Goal: Task Accomplishment & Management: Use online tool/utility

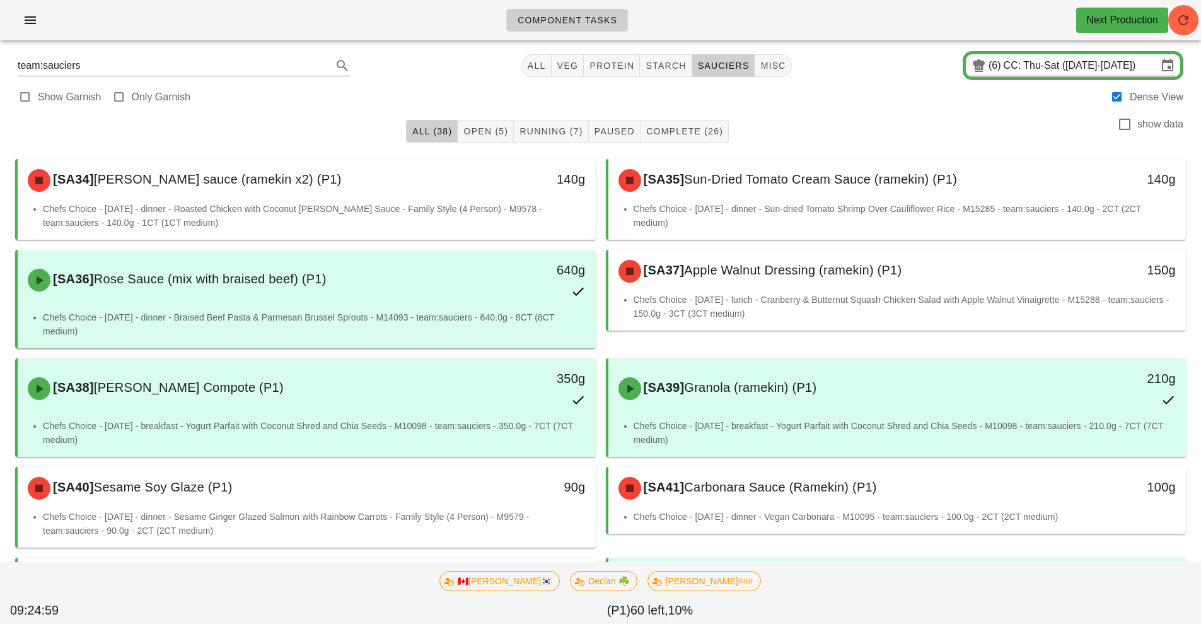
click at [1037, 71] on input "CC: Thu-Sat ([DATE]-[DATE])" at bounding box center [1081, 66] width 154 height 20
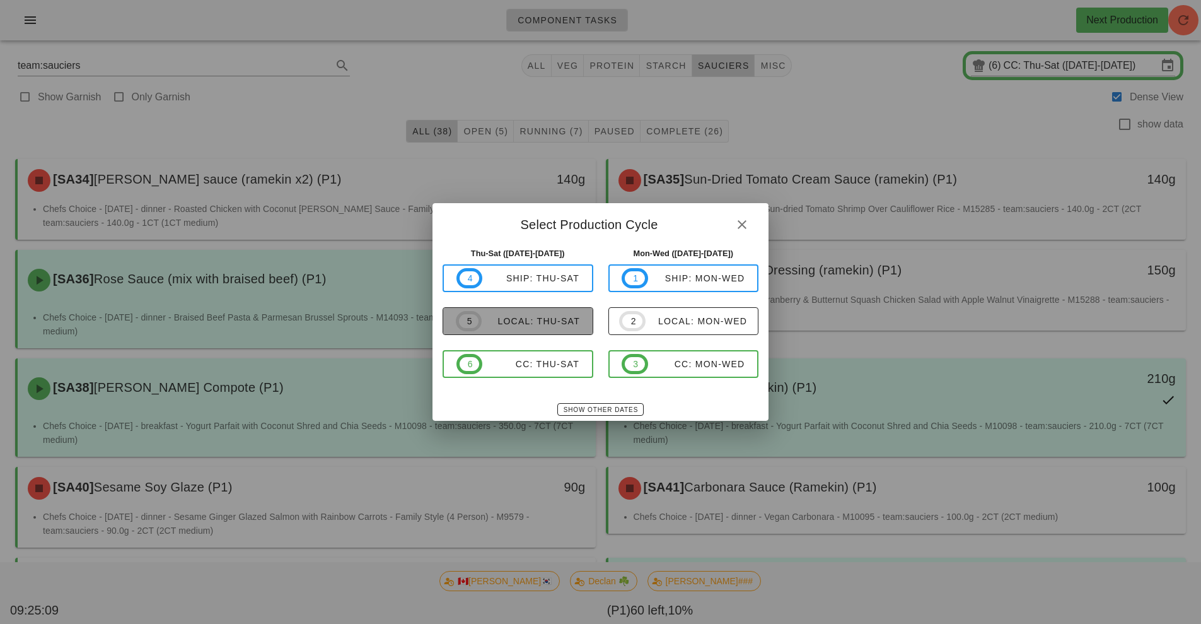
click at [535, 324] on div "local: Thu-Sat" at bounding box center [531, 321] width 98 height 10
type input "local: Thu-Sat ([DATE]-[DATE])"
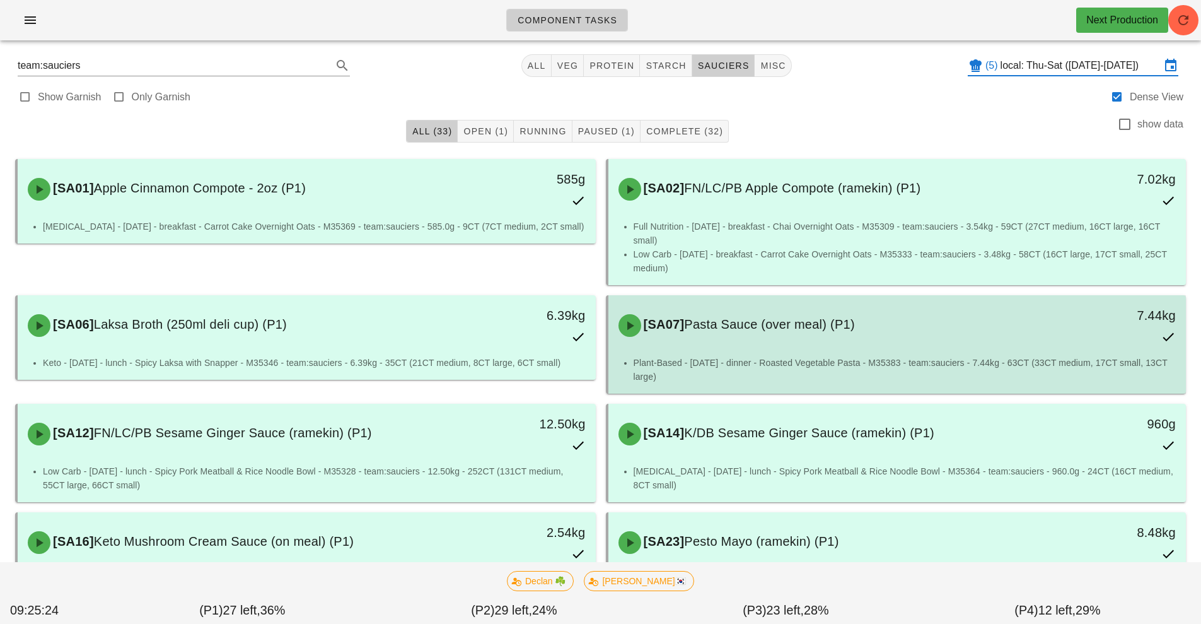
click at [638, 300] on div "[SA07] Pasta Sauce (over meal) (P1) 7.44kg" at bounding box center [897, 326] width 573 height 56
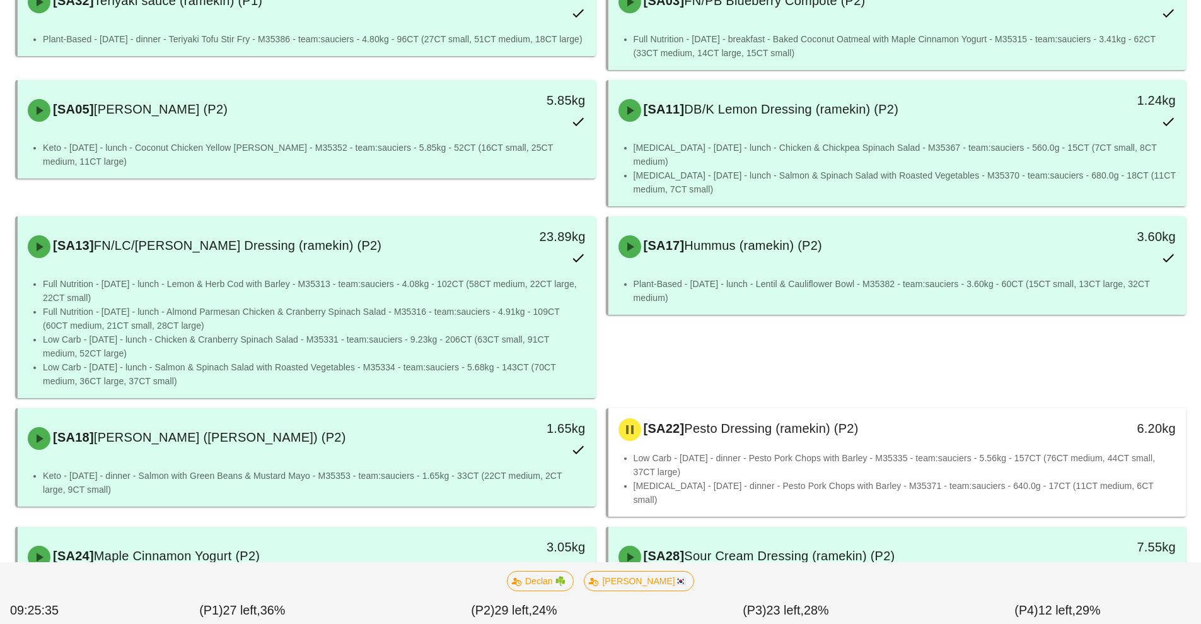
scroll to position [819, 0]
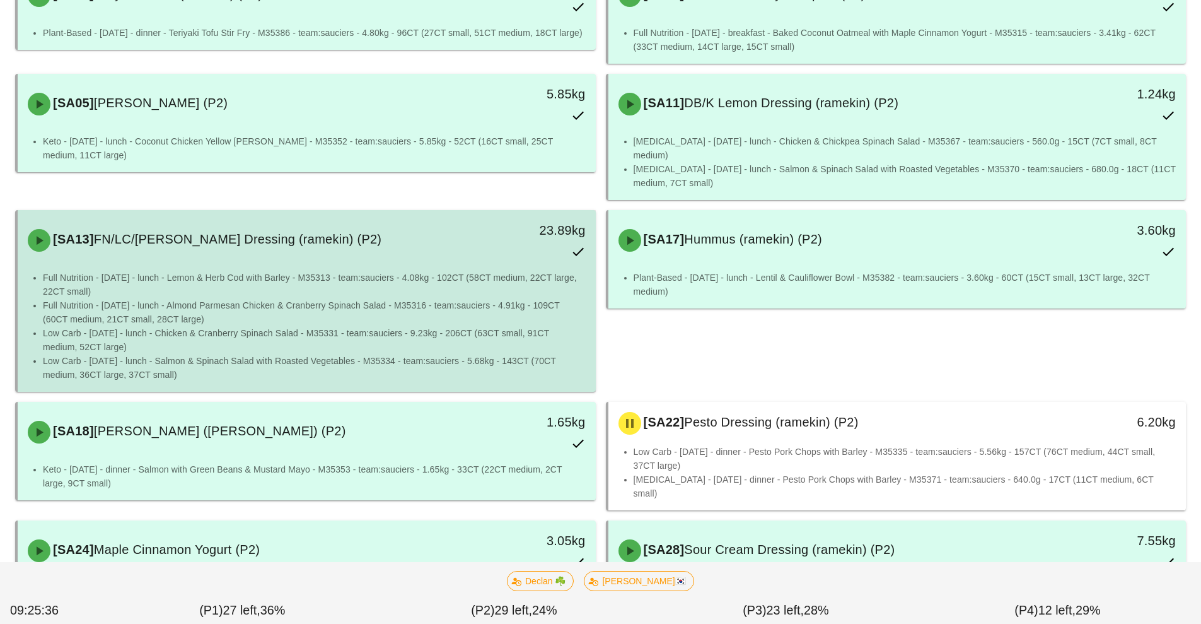
click at [406, 306] on li "Full Nutrition - [DATE] - lunch - Almond Parmesan Chicken & Cranberry Spinach S…" at bounding box center [314, 312] width 543 height 28
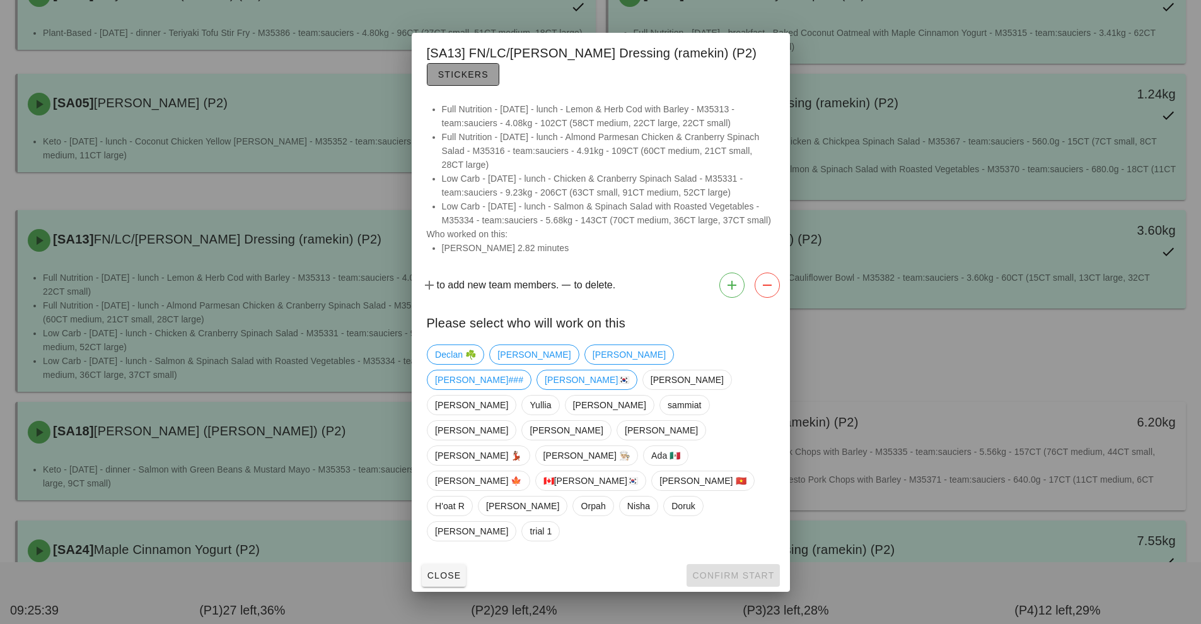
click at [461, 79] on span "Stickers" at bounding box center [463, 74] width 51 height 10
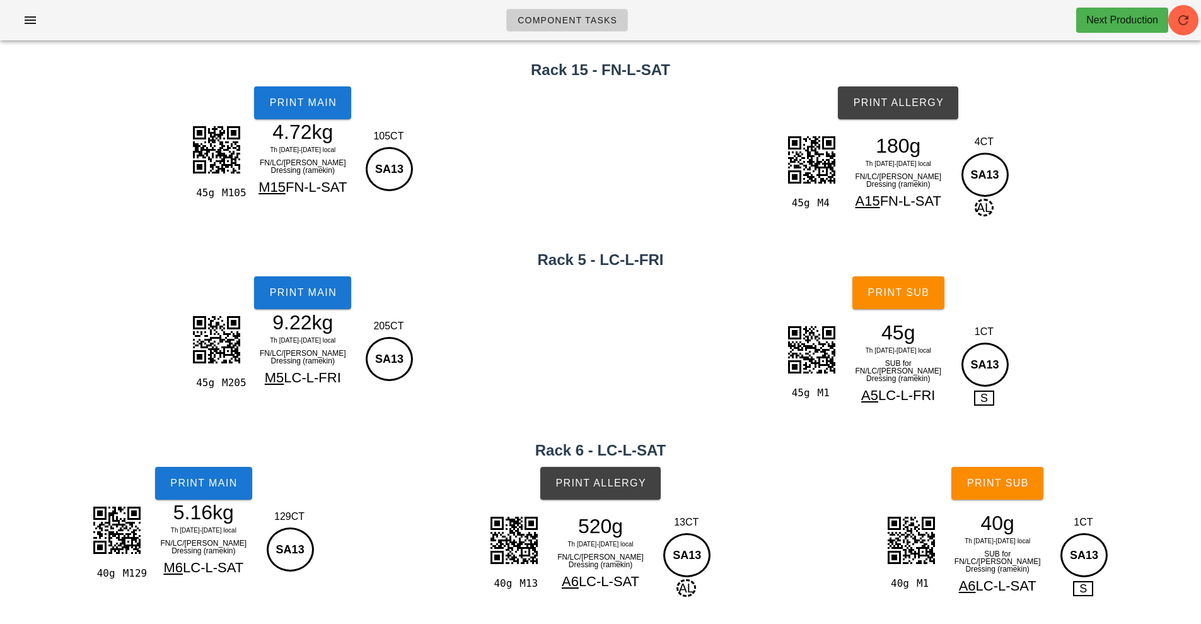
scroll to position [223, 0]
click at [237, 478] on span "Print Main" at bounding box center [204, 482] width 68 height 11
click at [332, 286] on button "Print Main" at bounding box center [302, 292] width 97 height 33
click at [314, 305] on button "Print Main" at bounding box center [302, 292] width 97 height 33
click at [320, 99] on span "Print Main" at bounding box center [303, 102] width 68 height 11
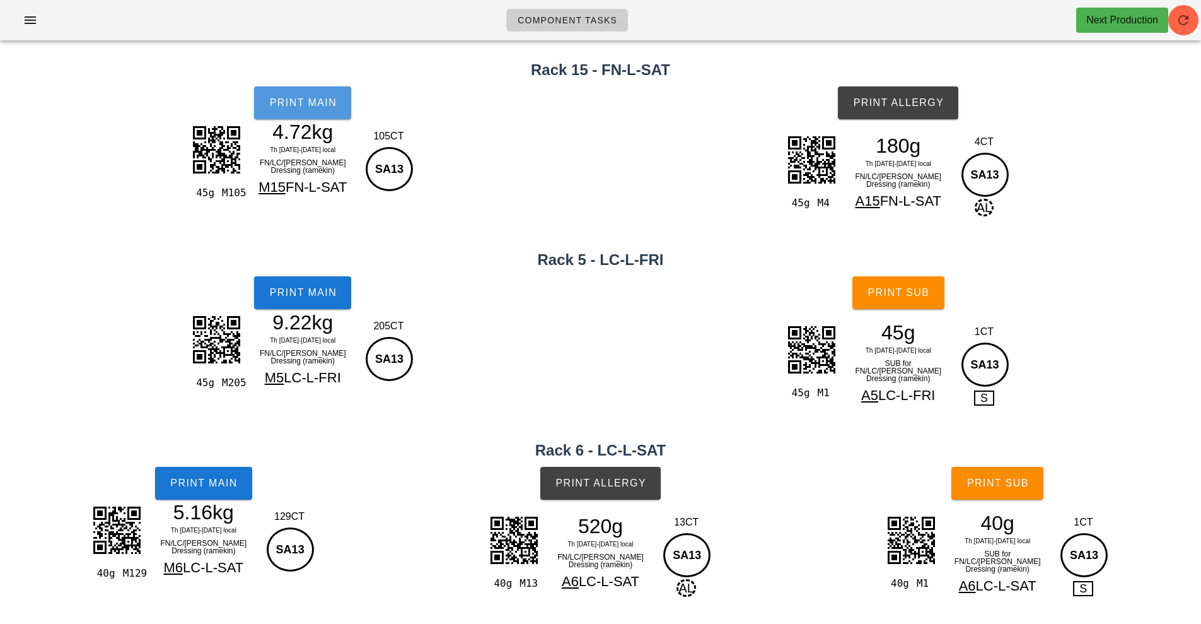
click at [313, 107] on span "Print Main" at bounding box center [303, 102] width 68 height 11
click at [513, 156] on div "45g M105 4.72kg Th [DATE]-[DATE] local FN/LC/[PERSON_NAME] Dressing (ramekin) M…" at bounding box center [303, 179] width 596 height 115
click at [520, 146] on div "45g M105 4.72kg Th [DATE]-[DATE] local FN/LC/[PERSON_NAME] Dressing (ramekin) M…" at bounding box center [303, 179] width 596 height 115
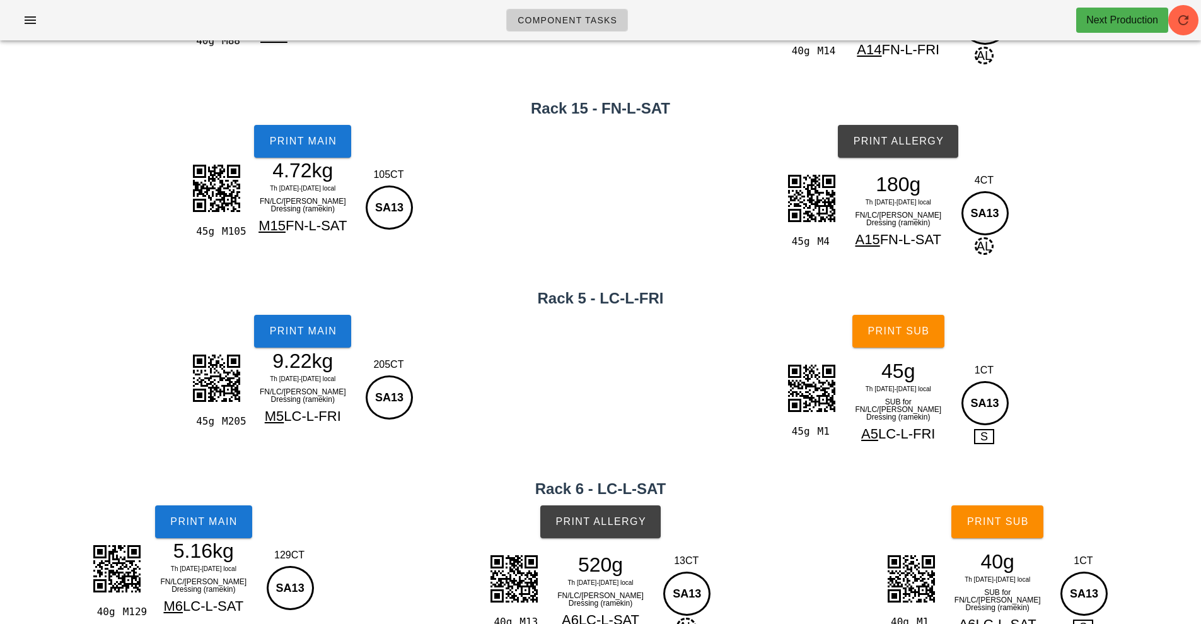
scroll to position [0, 0]
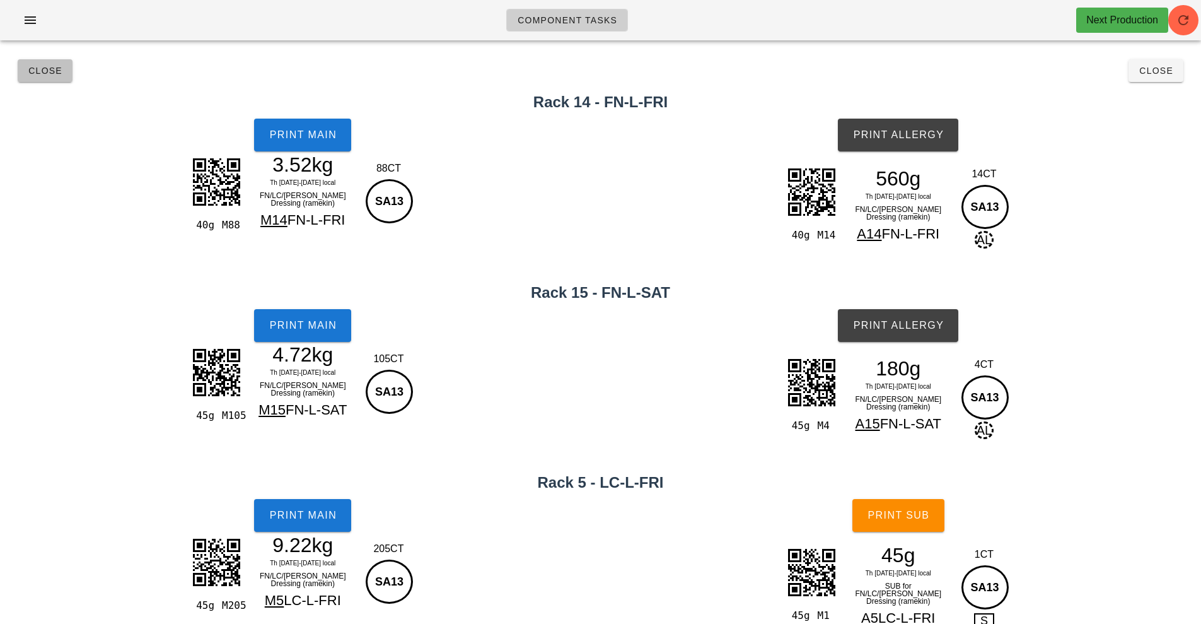
click at [46, 74] on span "Close" at bounding box center [45, 71] width 35 height 10
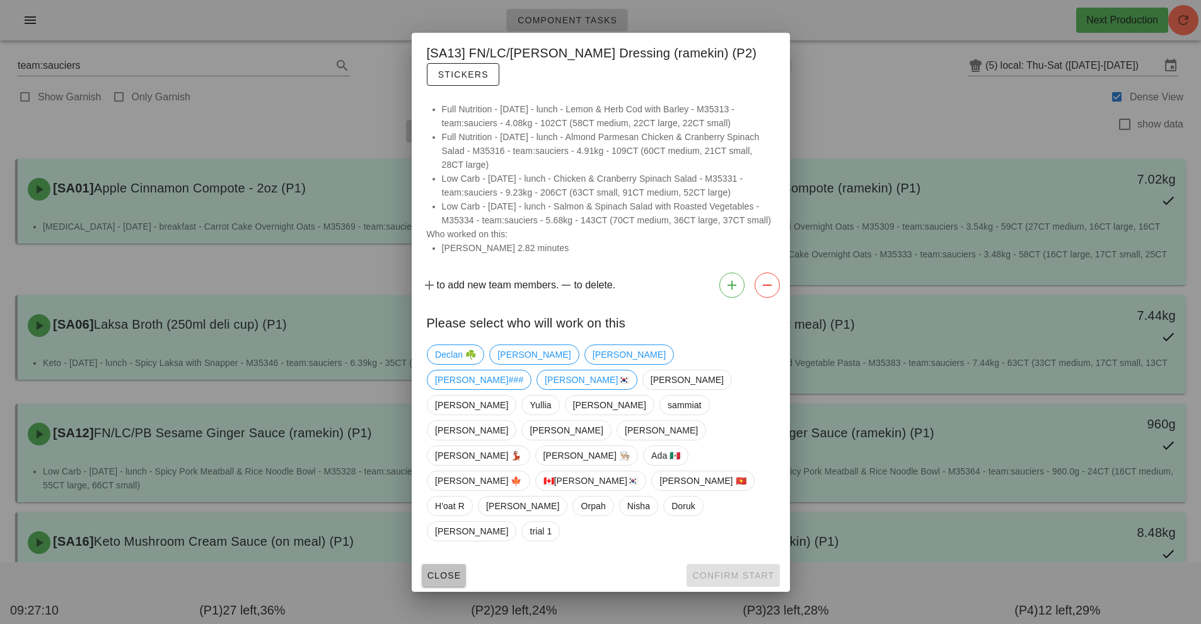
click at [450, 570] on span "Close" at bounding box center [444, 575] width 35 height 10
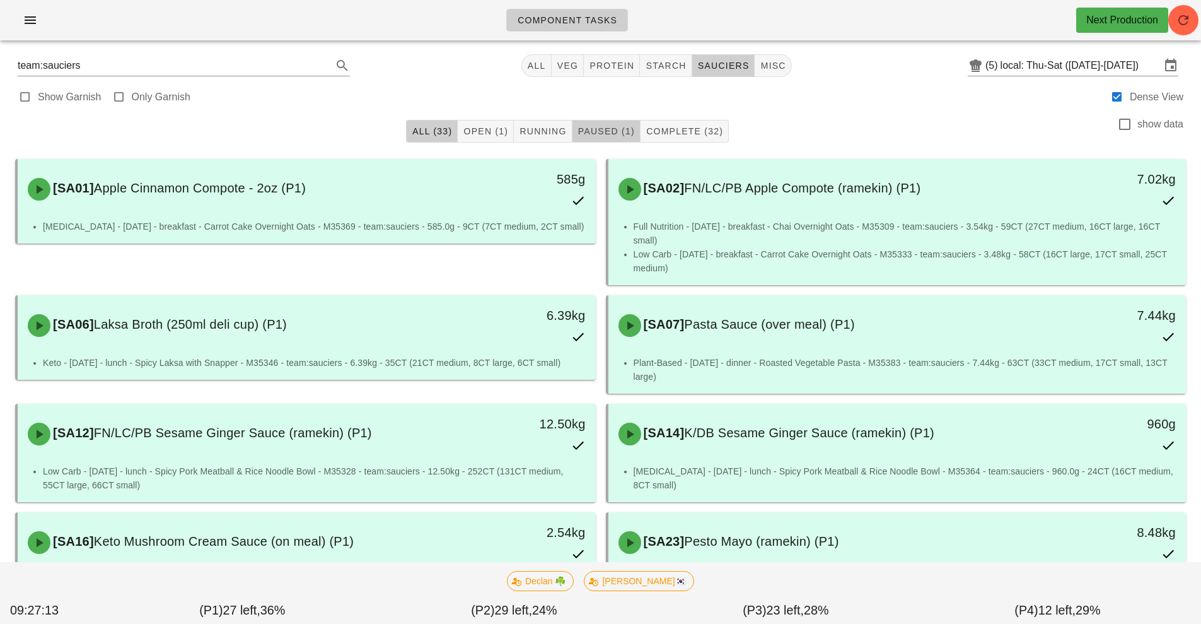
click at [619, 126] on span "Paused (1)" at bounding box center [606, 131] width 57 height 10
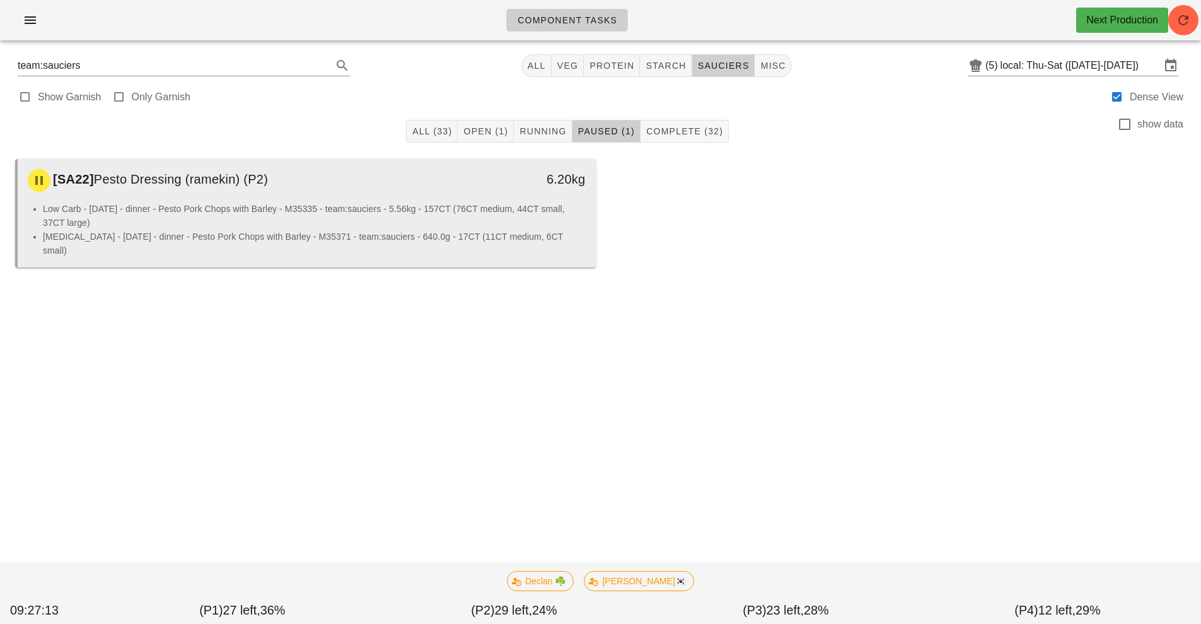
click at [421, 226] on li "Low Carb - [DATE] - dinner - Pesto Pork Chops with Barley - M35335 - team:sauci…" at bounding box center [314, 216] width 543 height 28
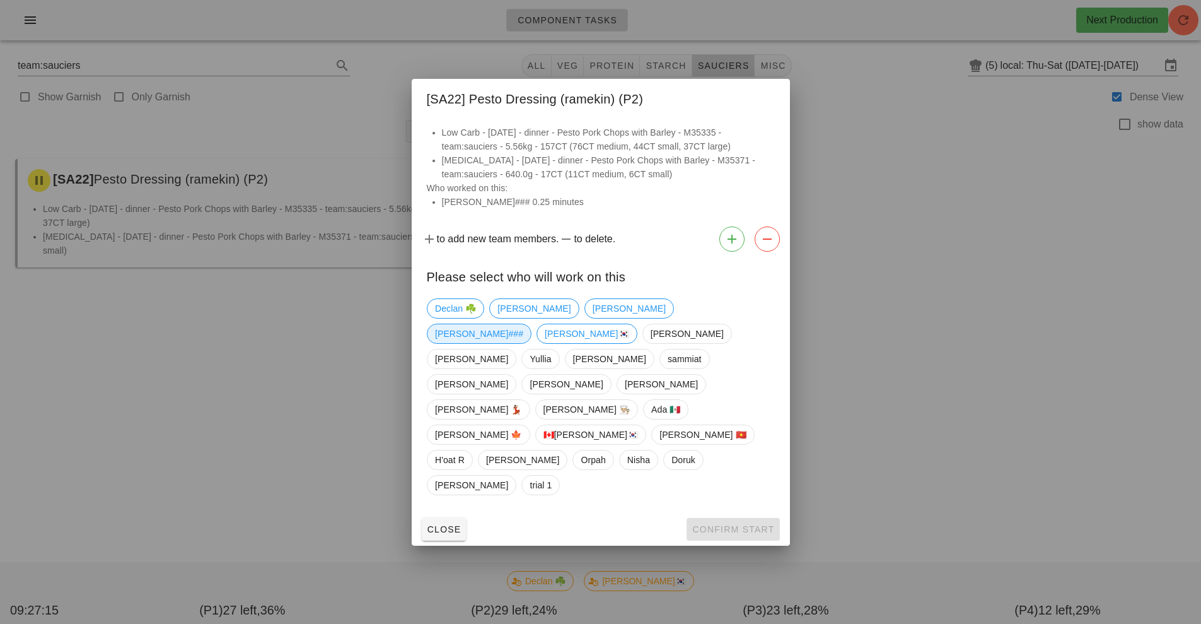
click at [523, 343] on span "[PERSON_NAME]###" at bounding box center [479, 333] width 88 height 19
click at [737, 524] on span "Confirm Start" at bounding box center [733, 529] width 83 height 10
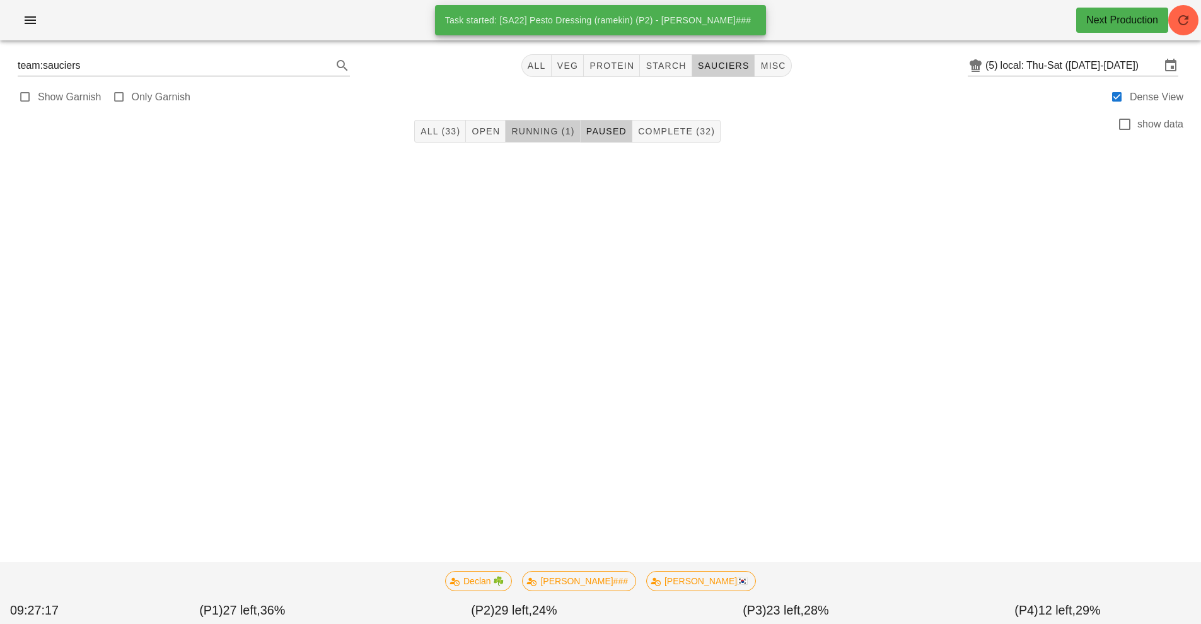
click at [542, 120] on button "Running (1)" at bounding box center [543, 131] width 74 height 23
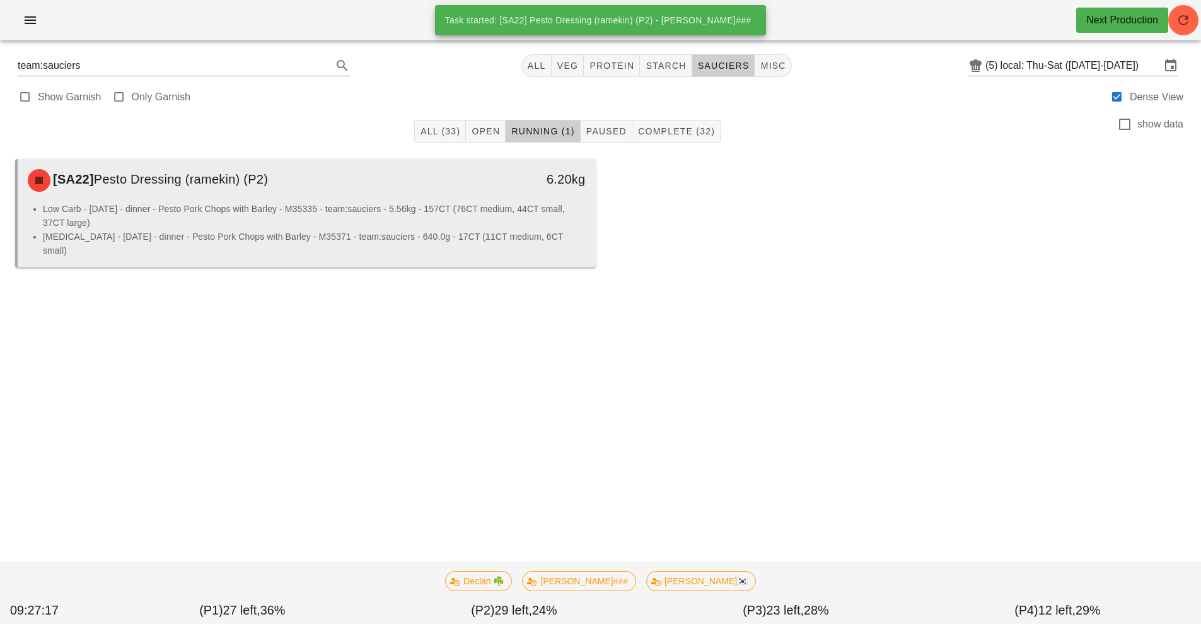
click at [464, 217] on li "Low Carb - [DATE] - dinner - Pesto Pork Chops with Barley - M35335 - team:sauci…" at bounding box center [314, 216] width 543 height 28
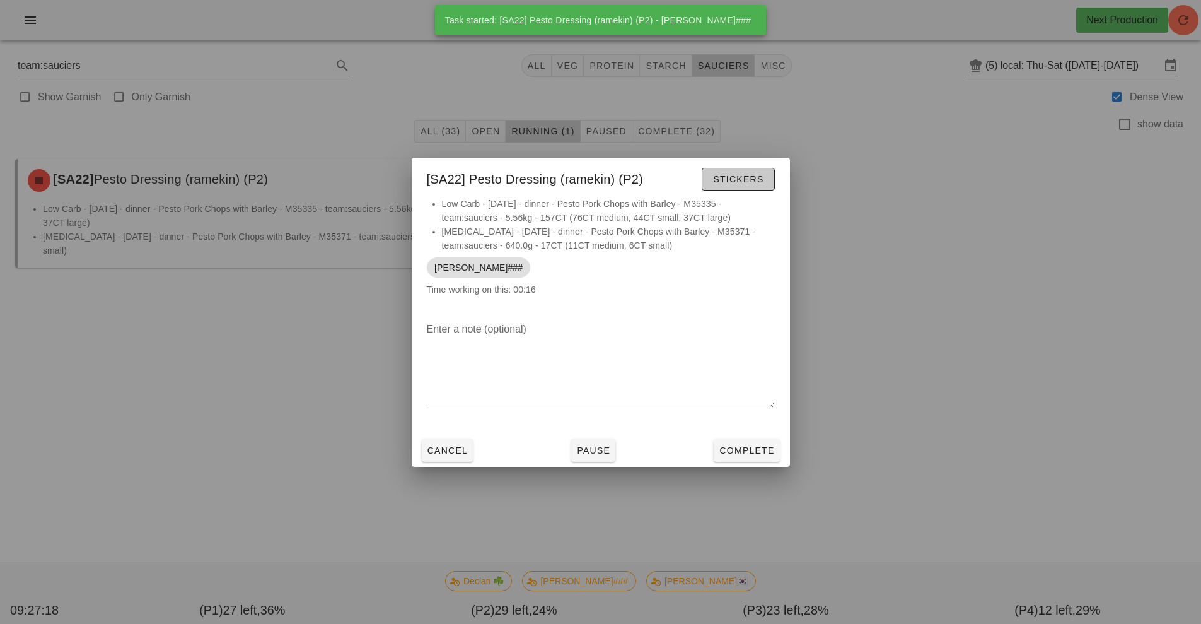
click at [735, 183] on span "Stickers" at bounding box center [738, 179] width 51 height 10
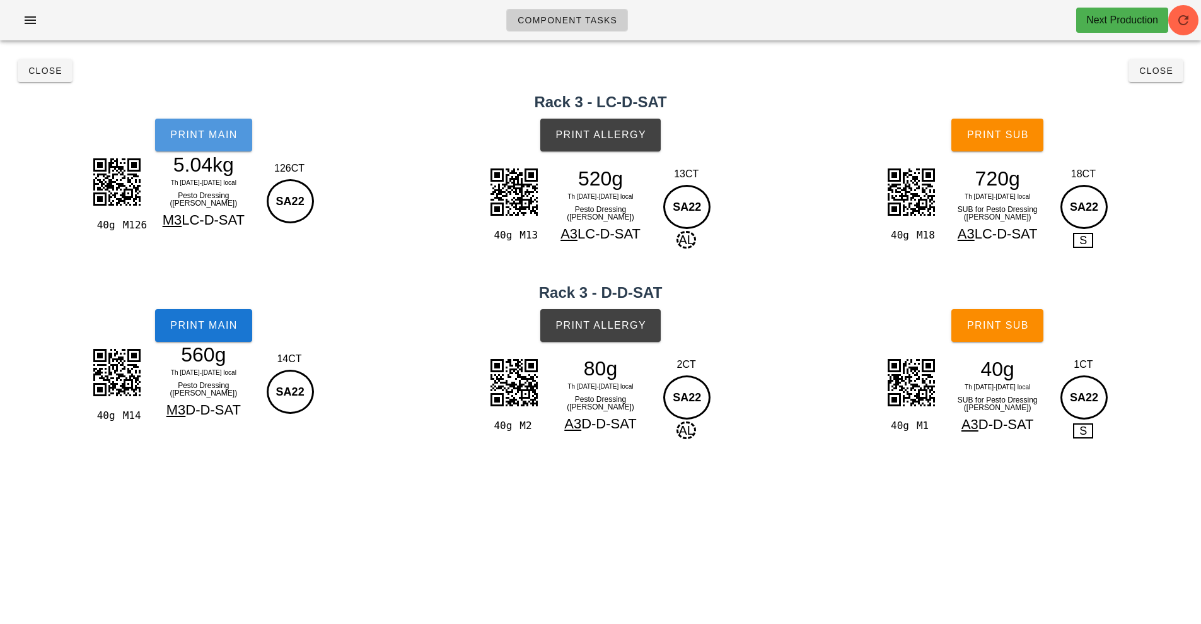
click at [205, 148] on button "Print Main" at bounding box center [203, 135] width 97 height 33
click at [218, 335] on button "Print Main" at bounding box center [203, 325] width 97 height 33
